Goal: Task Accomplishment & Management: Manage account settings

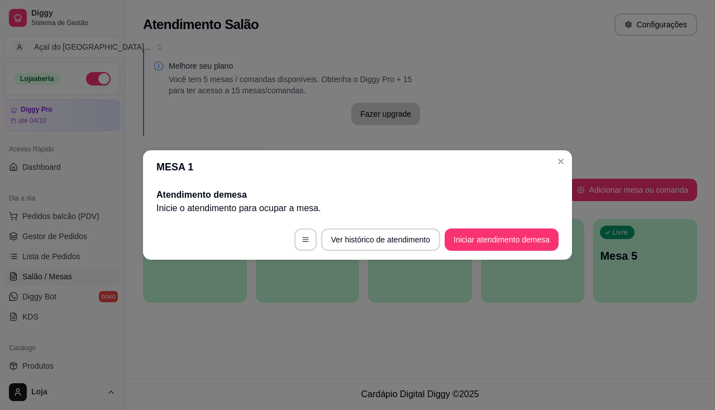
scroll to position [112, 0]
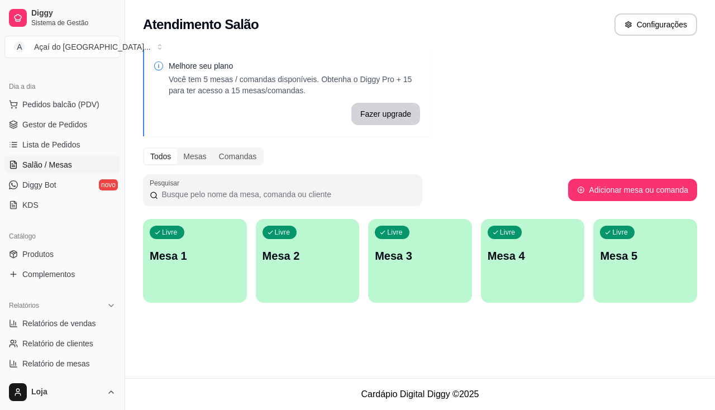
click at [298, 243] on div "Livre Mesa 2" at bounding box center [308, 254] width 104 height 70
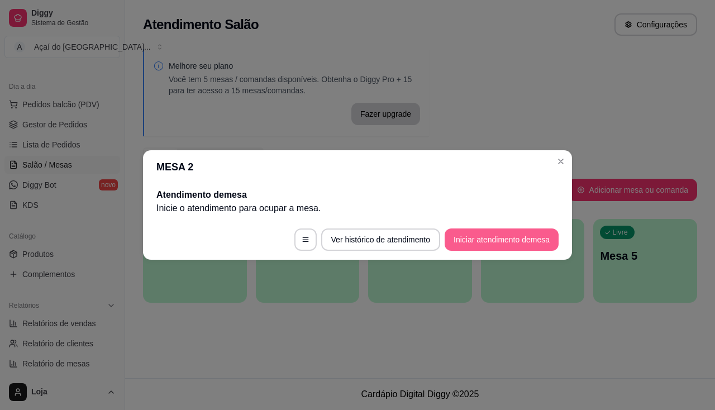
click at [475, 240] on button "Iniciar atendimento de mesa" at bounding box center [502, 240] width 114 height 22
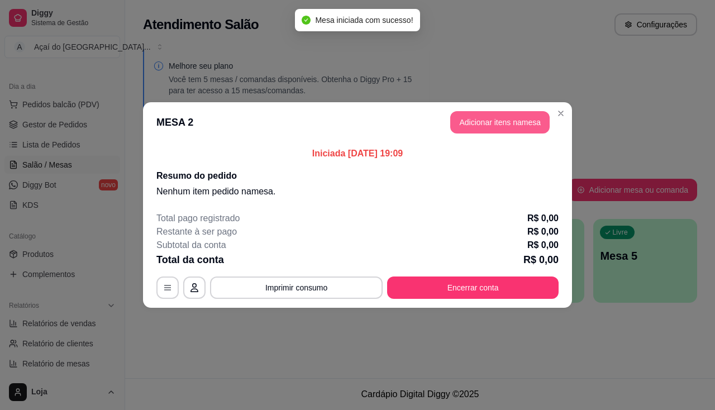
click at [524, 126] on button "Adicionar itens na mesa" at bounding box center [499, 122] width 99 height 22
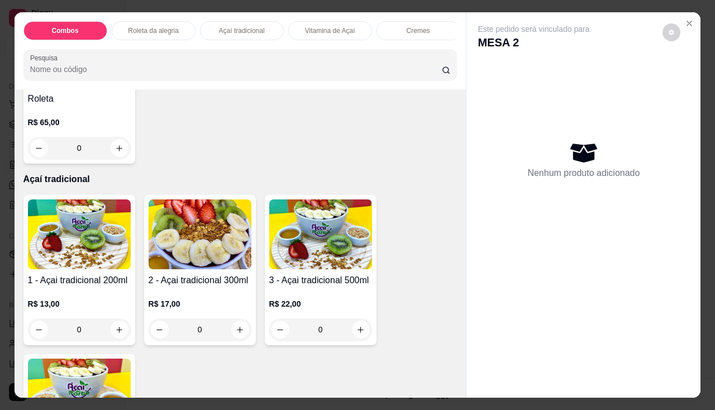
scroll to position [615, 0]
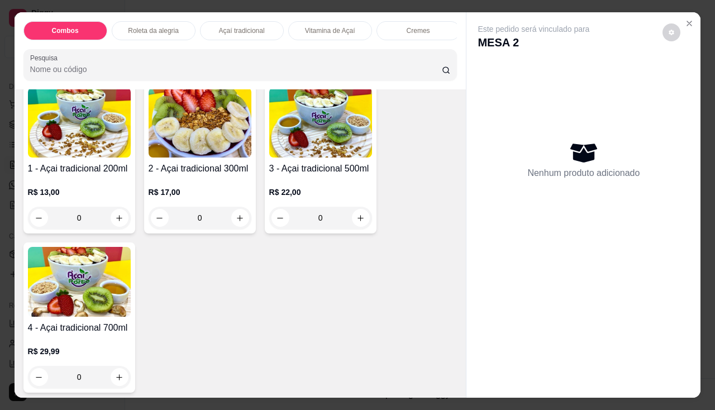
click at [353, 221] on div "0" at bounding box center [320, 218] width 103 height 22
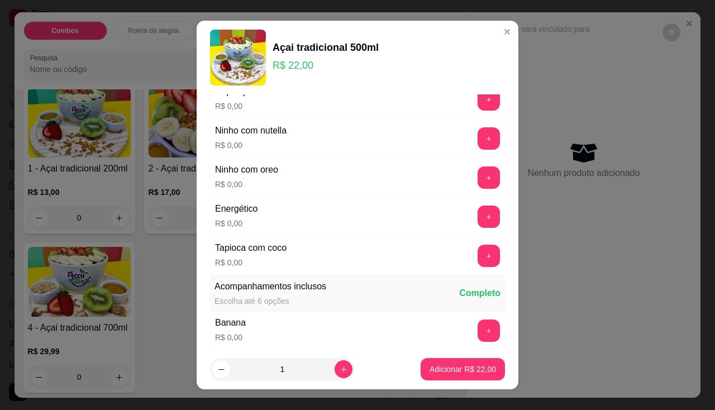
scroll to position [112, 0]
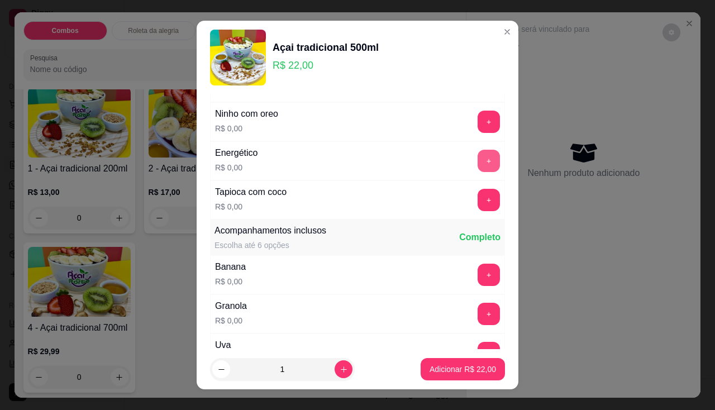
click at [478, 155] on button "+" at bounding box center [489, 161] width 22 height 22
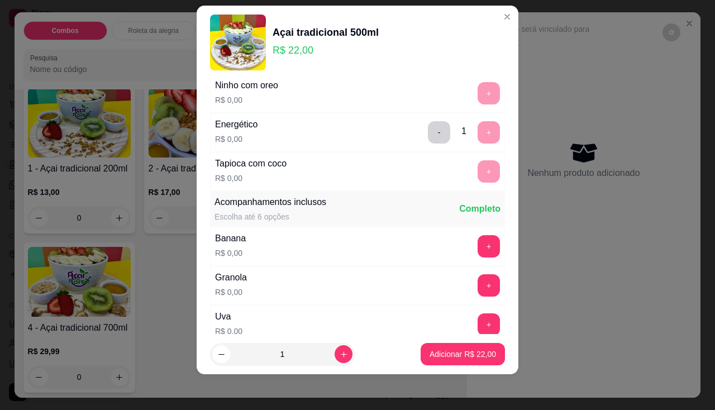
scroll to position [181, 0]
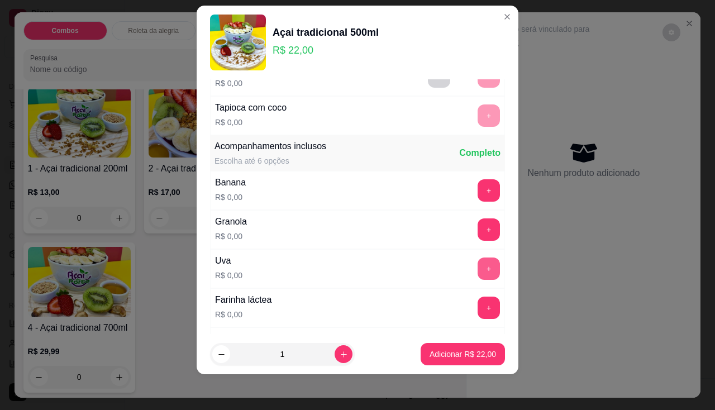
click at [478, 267] on button "+" at bounding box center [489, 269] width 22 height 22
click at [464, 354] on p "Adicionar R$ 22,00" at bounding box center [463, 354] width 65 height 11
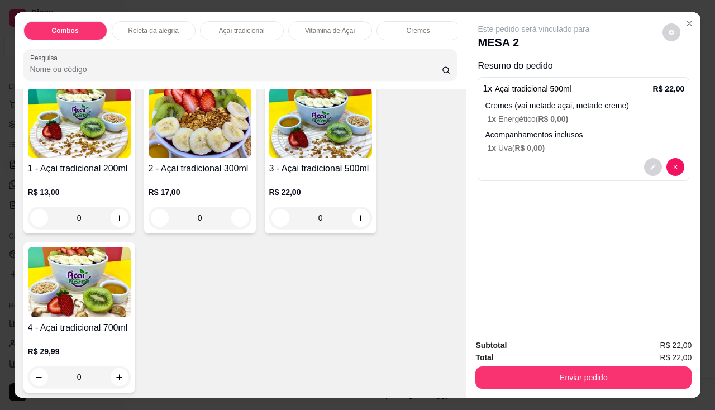
scroll to position [671, 0]
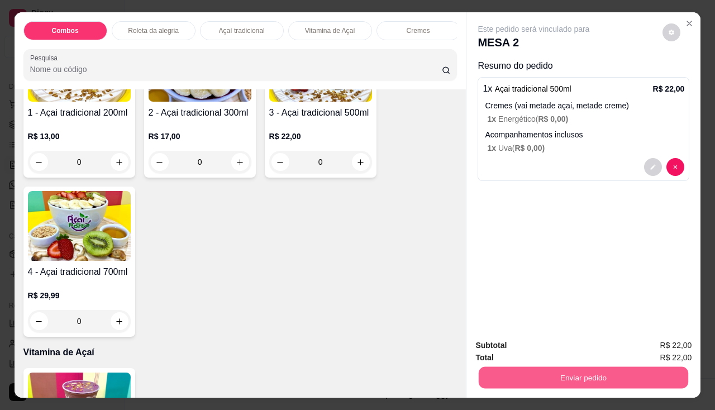
click at [592, 367] on button "Enviar pedido" at bounding box center [584, 378] width 210 height 22
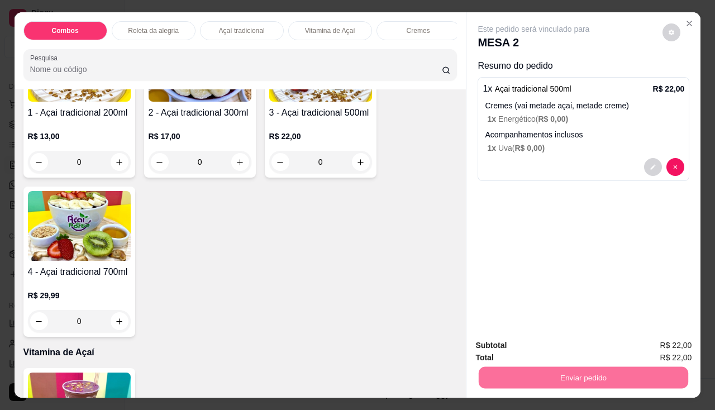
click at [553, 347] on button "Não registrar e enviar pedido" at bounding box center [547, 346] width 116 height 21
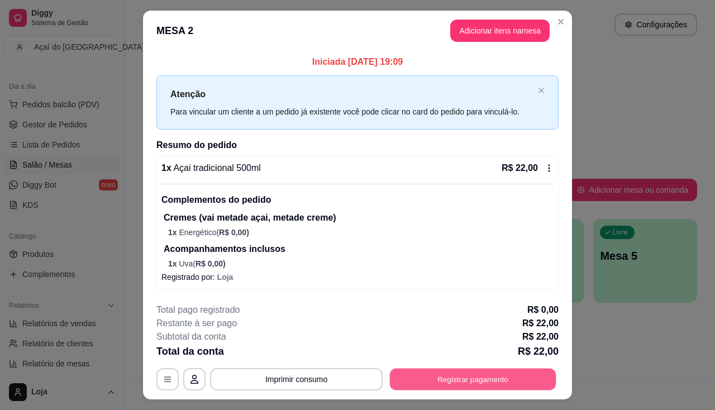
click at [422, 378] on button "Registrar pagamento" at bounding box center [473, 380] width 167 height 22
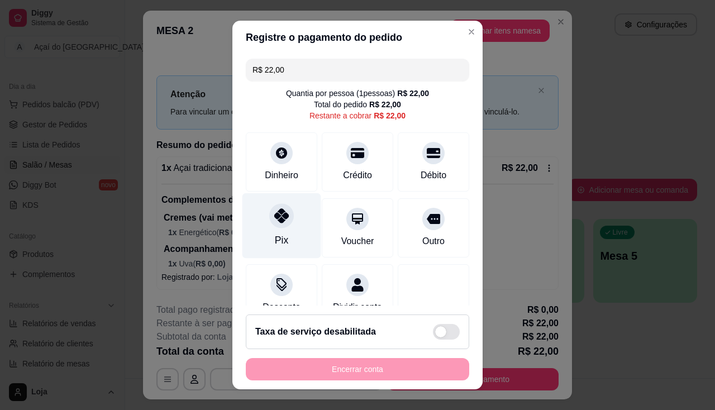
click at [280, 227] on div "Pix" at bounding box center [282, 225] width 79 height 65
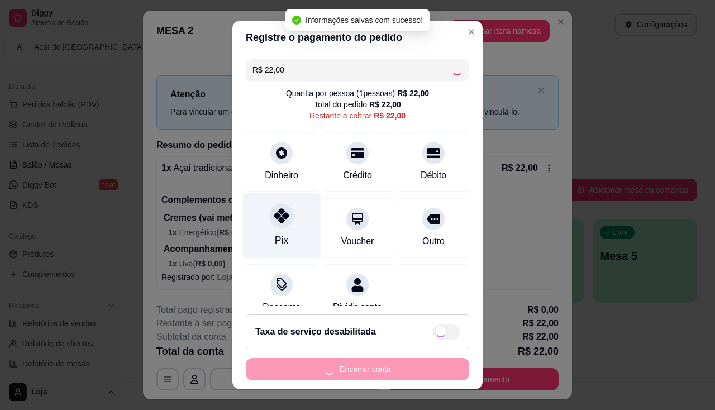
type input "R$ 0,00"
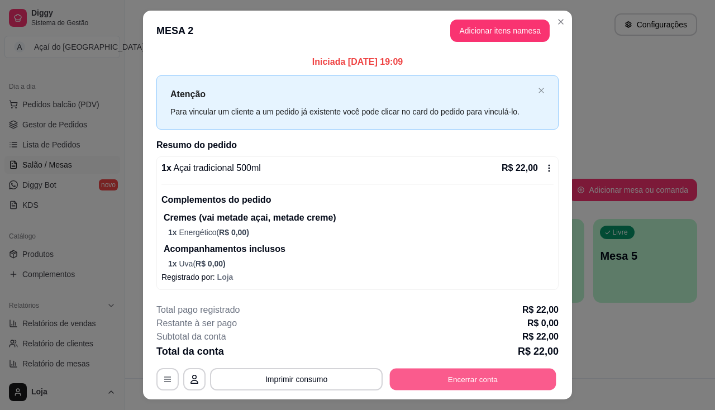
click at [472, 379] on button "Encerrar conta" at bounding box center [473, 380] width 167 height 22
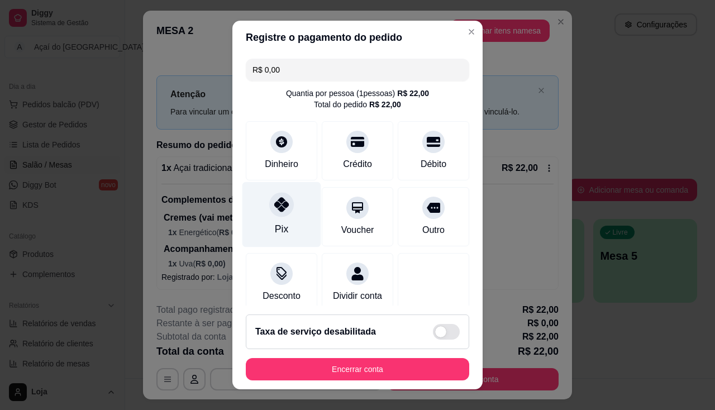
click at [278, 224] on div "Pix" at bounding box center [281, 229] width 13 height 15
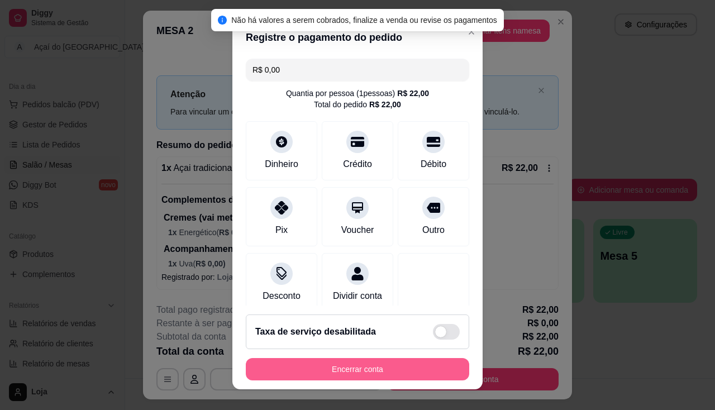
click at [412, 368] on button "Encerrar conta" at bounding box center [358, 369] width 224 height 22
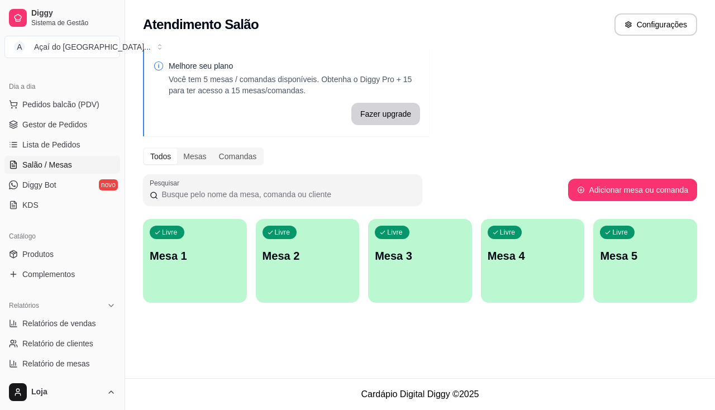
click at [186, 263] on p "Mesa 1" at bounding box center [195, 256] width 91 height 16
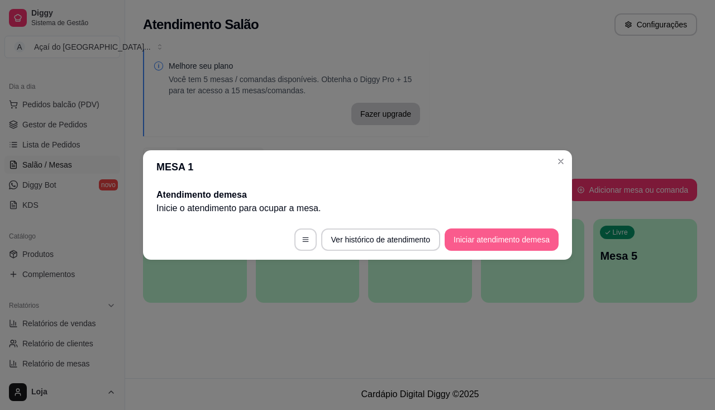
click at [508, 245] on button "Iniciar atendimento de mesa" at bounding box center [502, 240] width 114 height 22
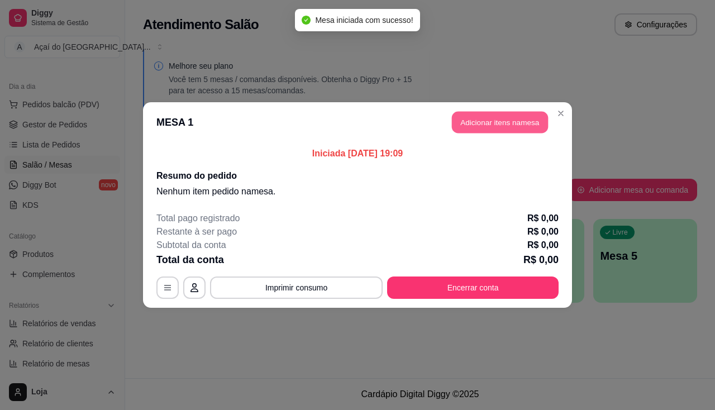
click at [482, 133] on button "Adicionar itens na mesa" at bounding box center [500, 123] width 96 height 22
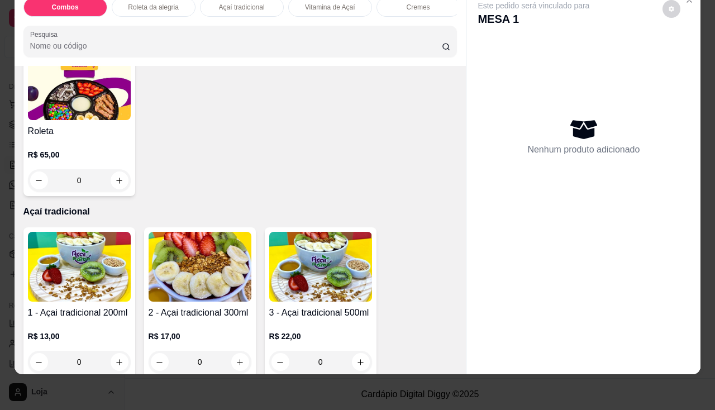
scroll to position [559, 0]
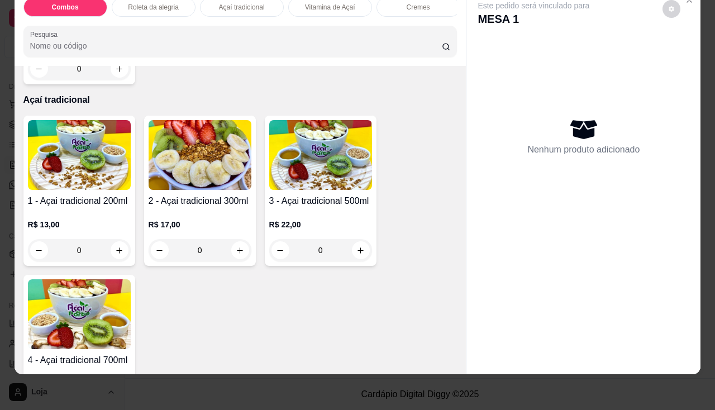
click at [181, 187] on img at bounding box center [200, 155] width 103 height 70
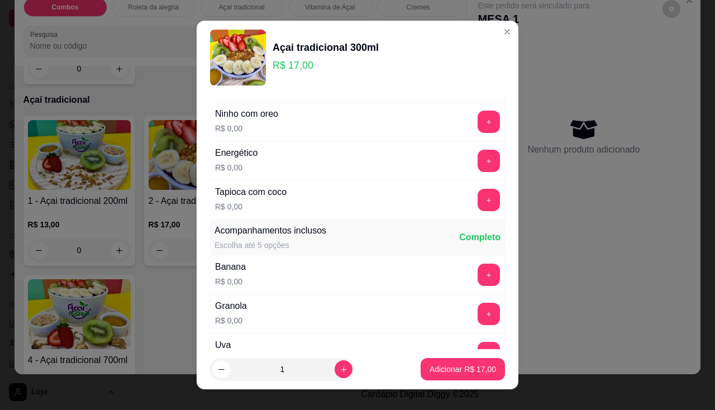
scroll to position [168, 0]
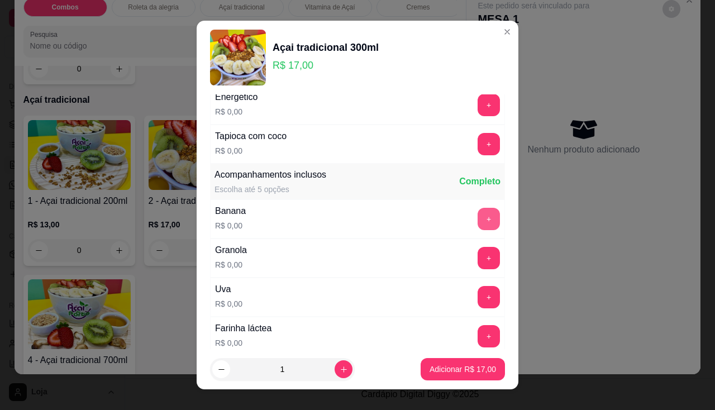
click at [478, 224] on button "+" at bounding box center [489, 219] width 22 height 22
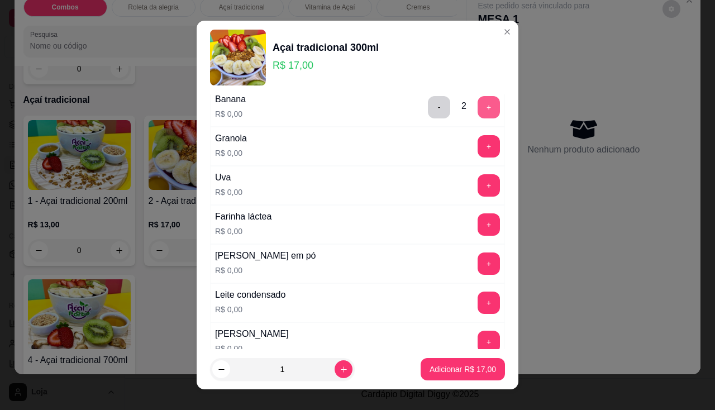
scroll to position [335, 0]
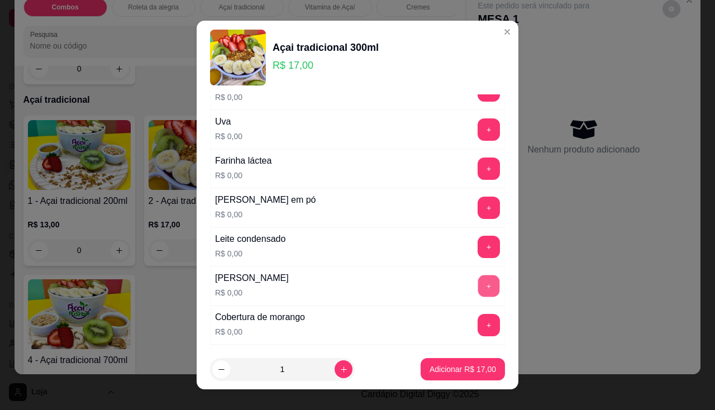
click at [478, 275] on button "+" at bounding box center [489, 286] width 22 height 22
click at [468, 232] on div "Leite condensado R$ 0,00 +" at bounding box center [357, 246] width 295 height 39
click at [478, 250] on button "+" at bounding box center [489, 247] width 22 height 22
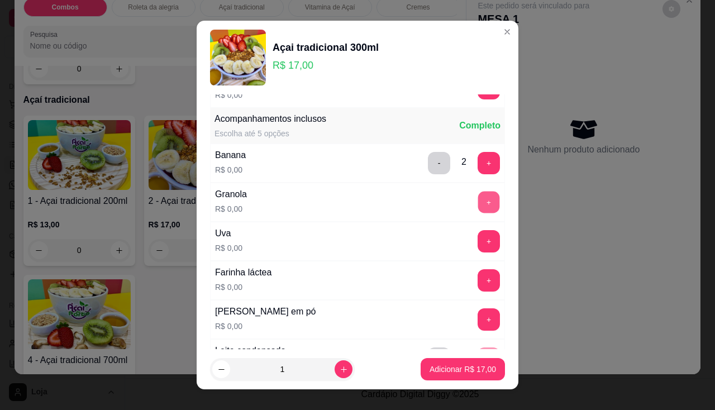
click at [478, 200] on button "+" at bounding box center [489, 202] width 22 height 22
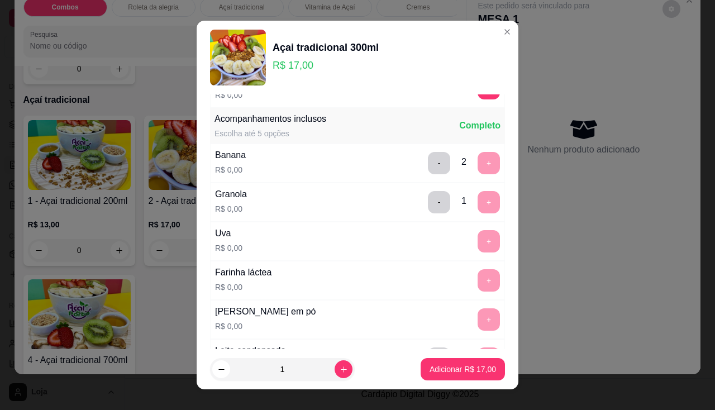
click at [477, 384] on footer "1 Adicionar R$ 17,00" at bounding box center [358, 369] width 322 height 40
click at [450, 373] on p "Adicionar R$ 17,00" at bounding box center [463, 369] width 66 height 11
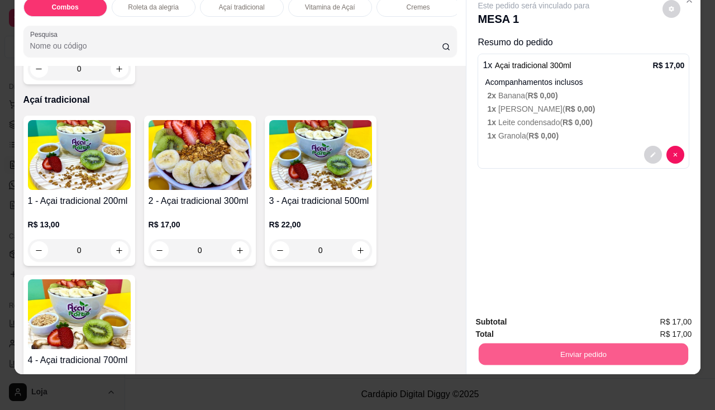
click at [519, 344] on button "Enviar pedido" at bounding box center [584, 355] width 210 height 22
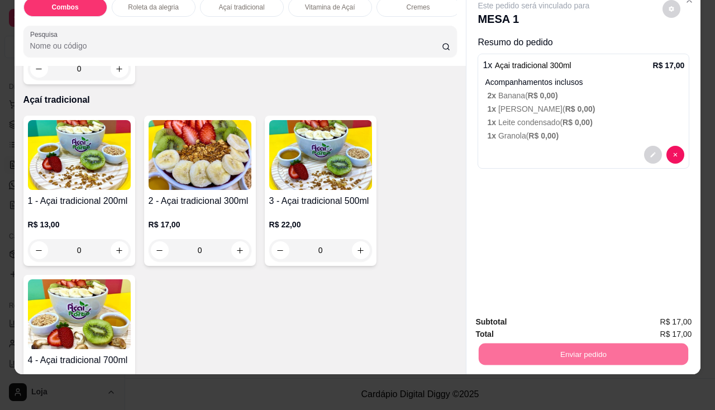
click at [515, 317] on button "Não registrar e enviar pedido" at bounding box center [547, 318] width 113 height 21
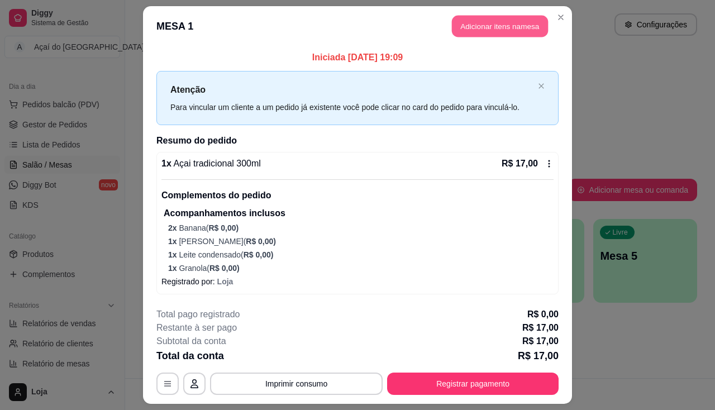
click at [475, 24] on button "Adicionar itens na mesa" at bounding box center [500, 27] width 96 height 22
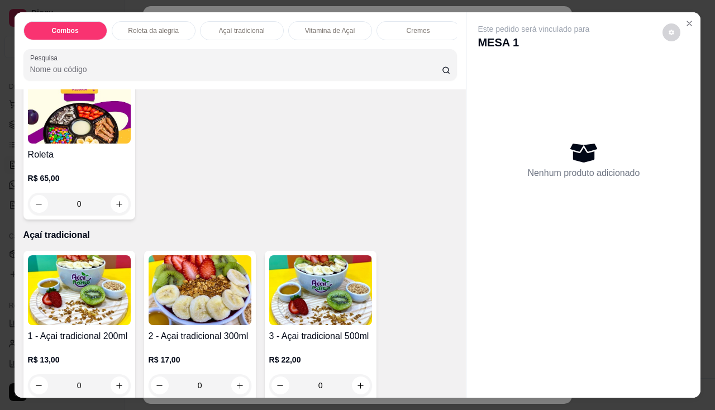
scroll to position [559, 0]
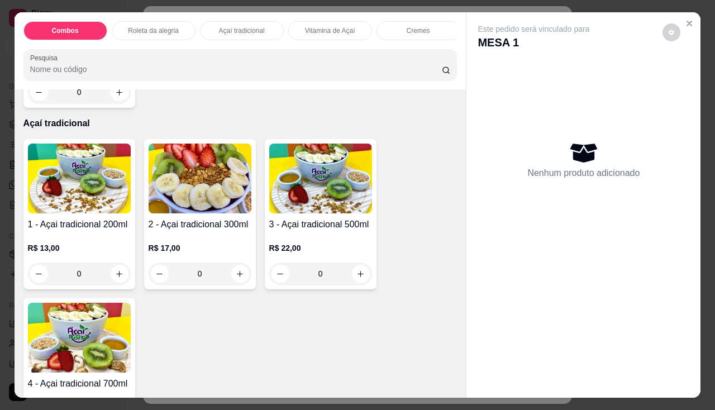
click at [297, 182] on img at bounding box center [320, 179] width 103 height 70
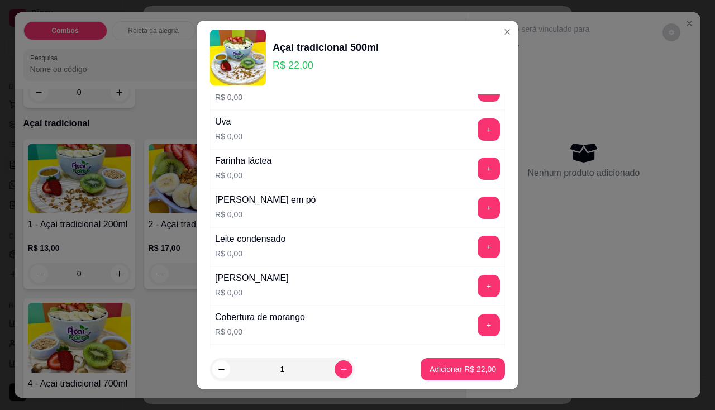
scroll to position [391, 0]
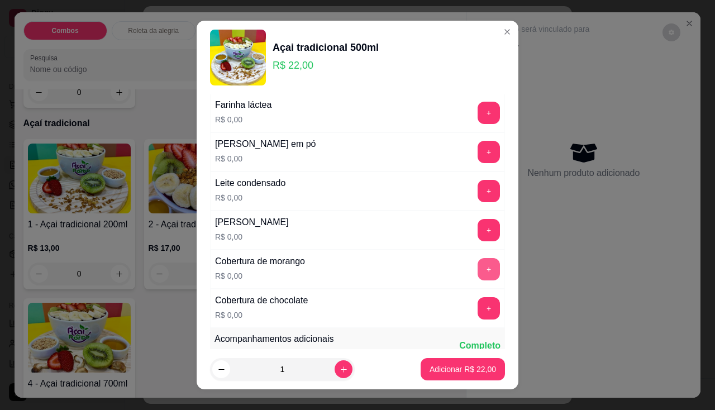
click at [478, 268] on button "+" at bounding box center [489, 269] width 22 height 22
click at [478, 300] on button "+" at bounding box center [489, 308] width 22 height 22
click at [478, 112] on button "+" at bounding box center [489, 113] width 22 height 22
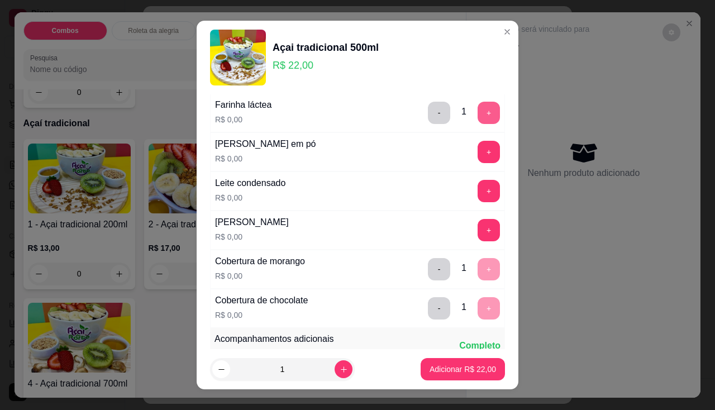
scroll to position [335, 0]
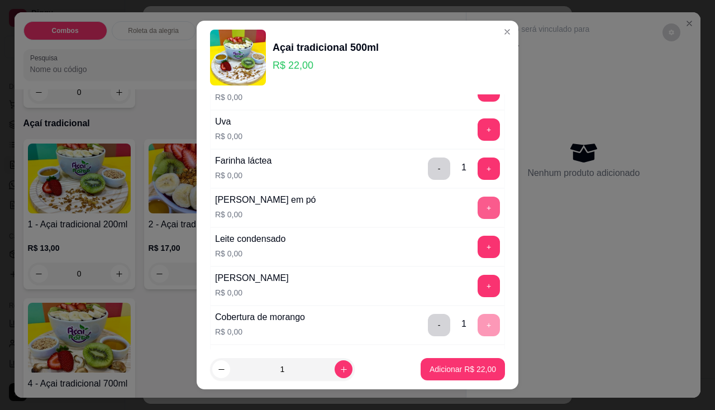
click at [478, 198] on button "+" at bounding box center [489, 208] width 22 height 22
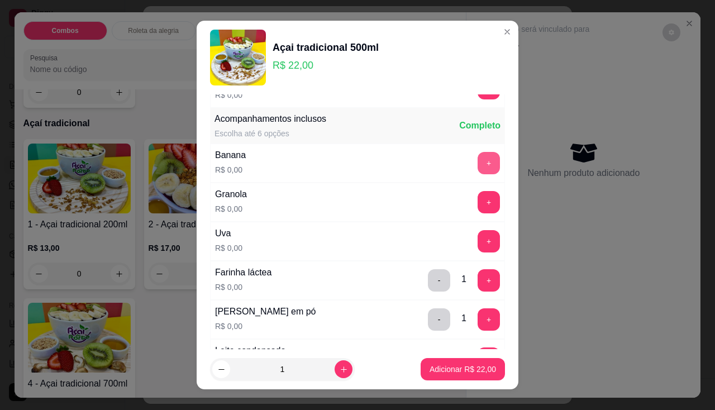
click at [478, 165] on button "+" at bounding box center [489, 163] width 22 height 22
click at [478, 198] on button "+" at bounding box center [489, 202] width 22 height 22
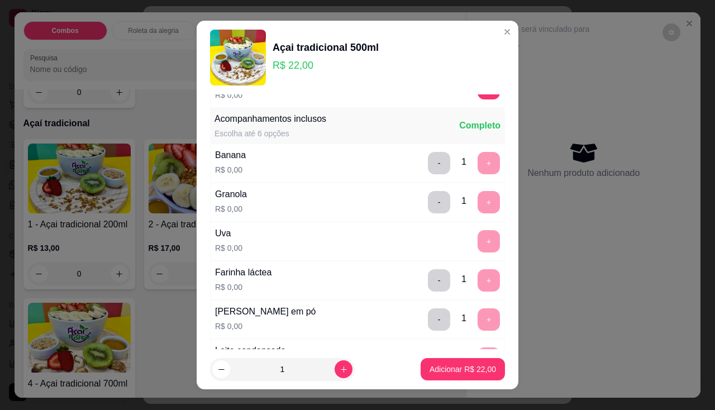
scroll to position [335, 0]
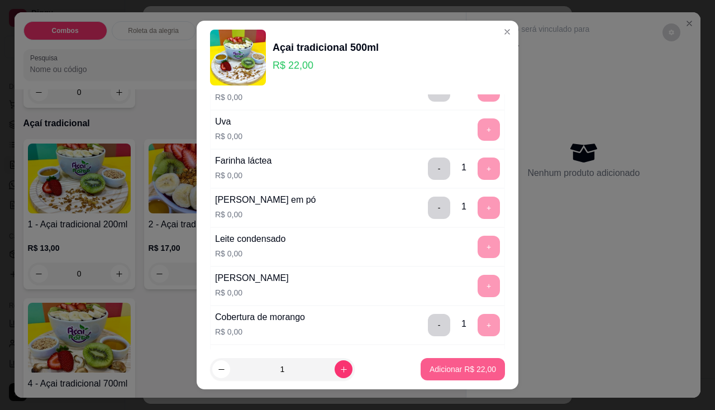
click at [442, 365] on p "Adicionar R$ 22,00" at bounding box center [463, 369] width 66 height 11
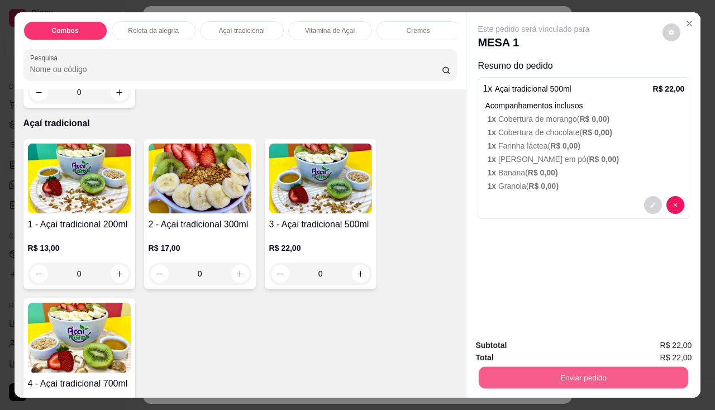
click at [532, 378] on button "Enviar pedido" at bounding box center [584, 378] width 210 height 22
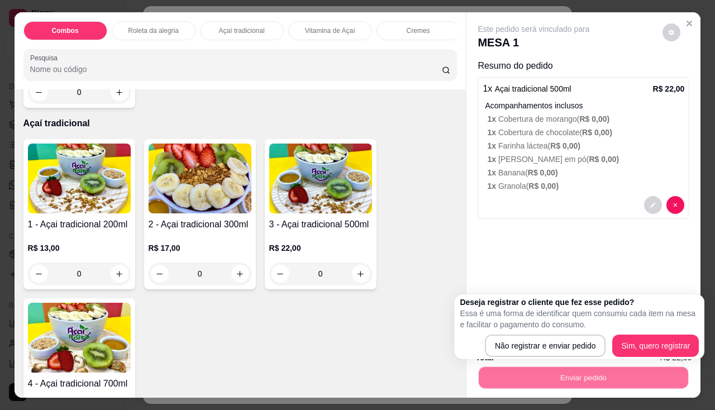
click at [546, 358] on div "Deseja registrar o cliente que fez esse pedido? Essa é uma forma de identificar…" at bounding box center [579, 326] width 250 height 65
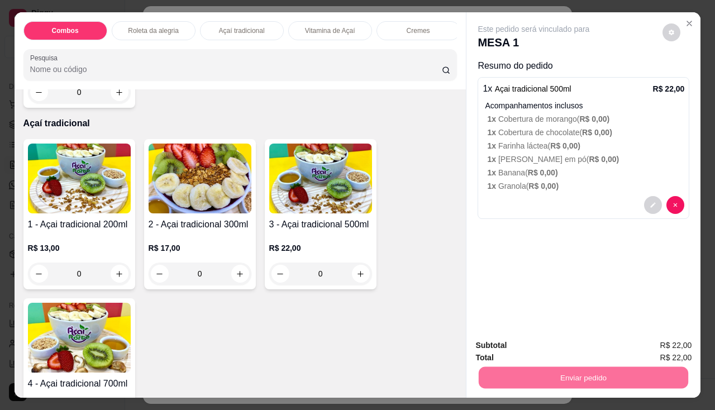
click at [546, 355] on button "Não registrar e enviar pedido" at bounding box center [547, 346] width 116 height 21
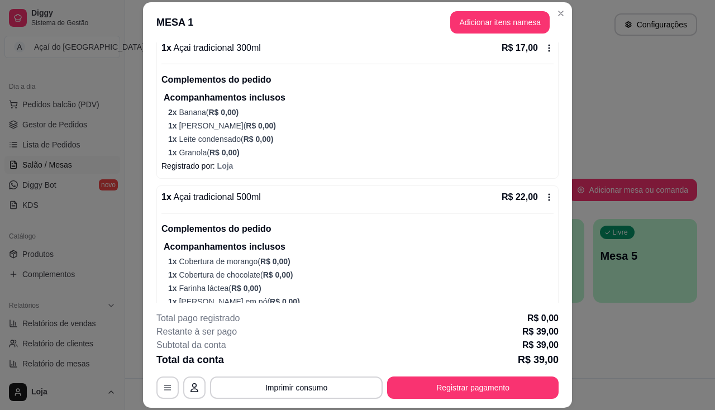
scroll to position [168, 0]
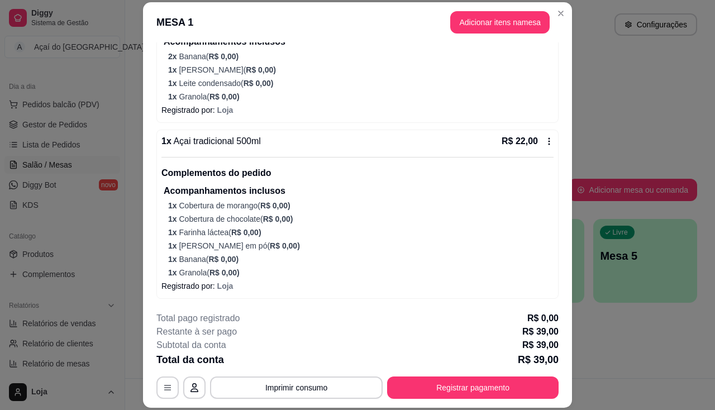
click at [310, 377] on button "Imprimir consumo" at bounding box center [296, 388] width 173 height 22
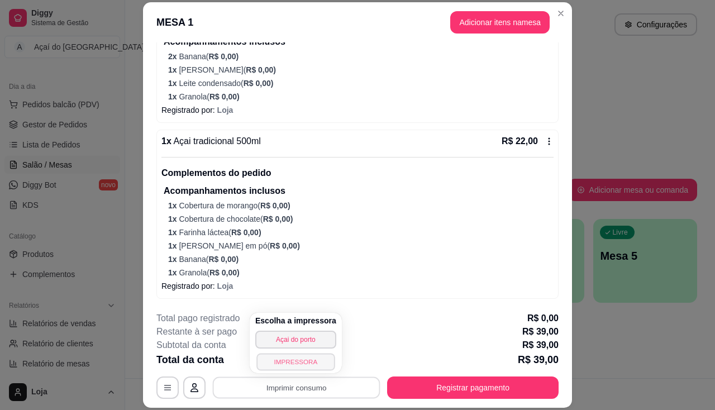
click at [311, 362] on button "IMPRESSORA" at bounding box center [295, 361] width 78 height 17
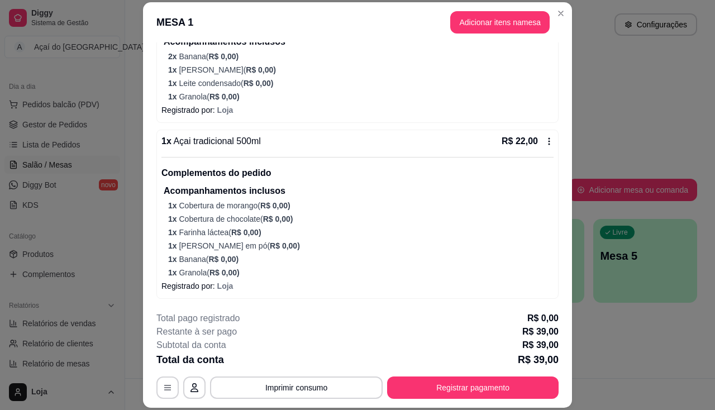
scroll to position [0, 0]
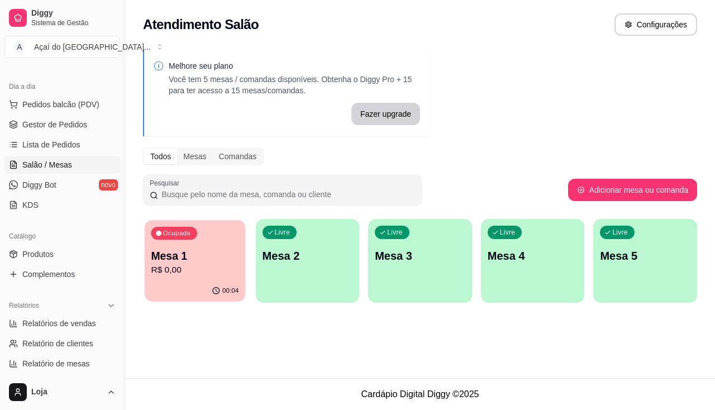
click at [214, 289] on icon "button" at bounding box center [216, 291] width 9 height 9
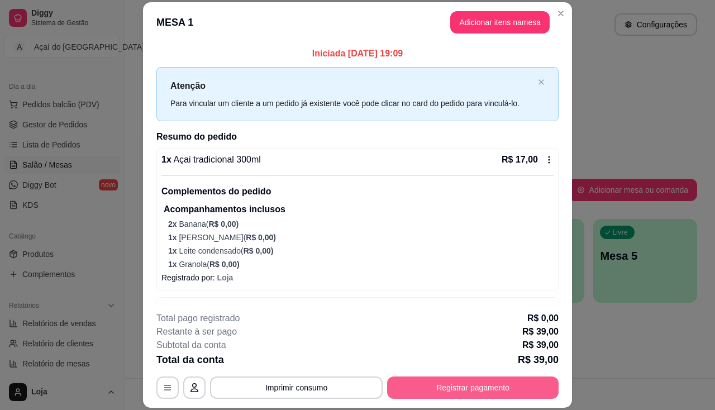
click at [469, 387] on button "Registrar pagamento" at bounding box center [473, 388] width 172 height 22
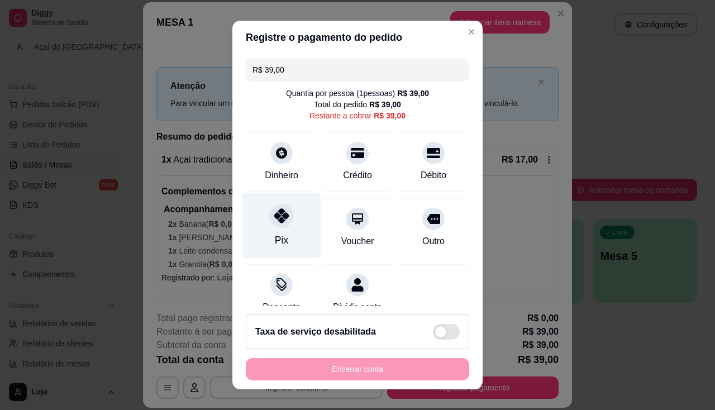
click at [281, 240] on div "Pix" at bounding box center [281, 240] width 13 height 15
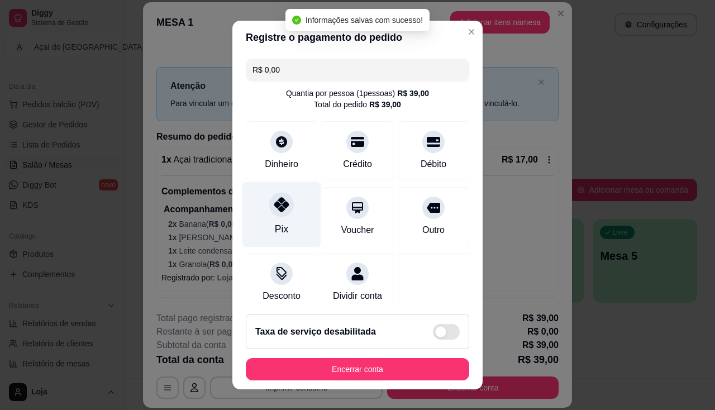
type input "R$ 0,00"
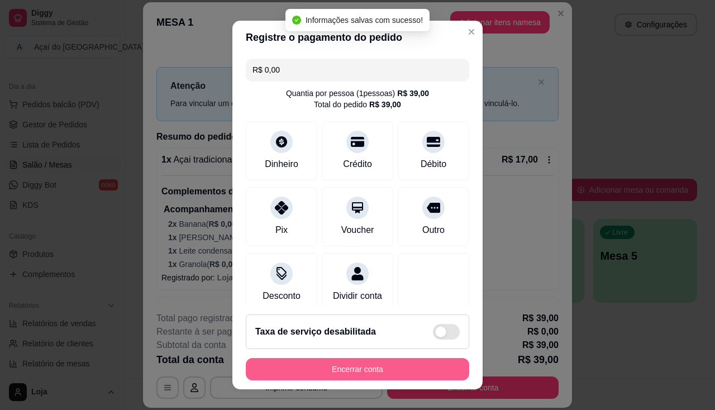
click at [420, 362] on button "Encerrar conta" at bounding box center [358, 369] width 224 height 22
